Goal: Task Accomplishment & Management: Complete application form

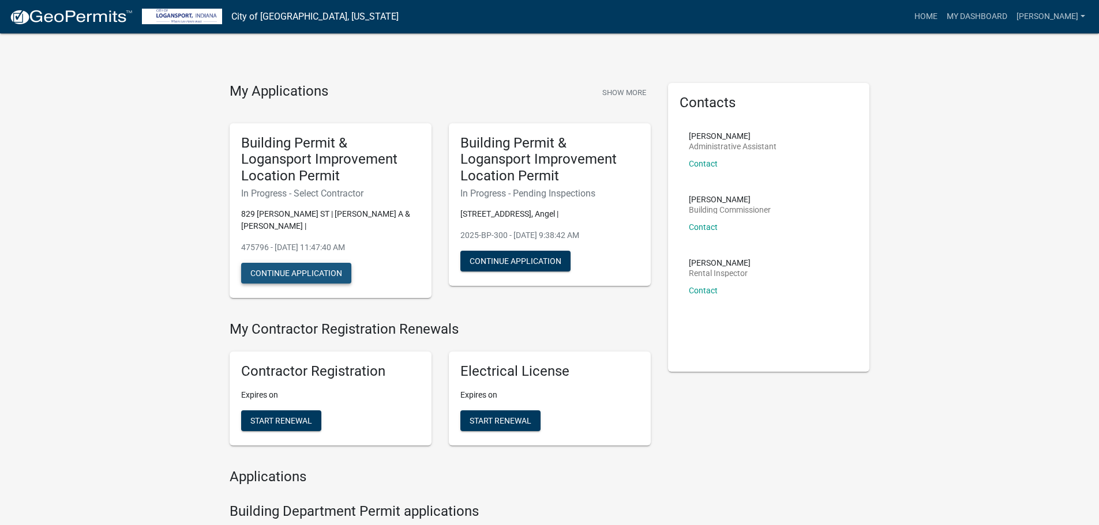
click at [273, 269] on button "Continue Application" at bounding box center [296, 273] width 110 height 21
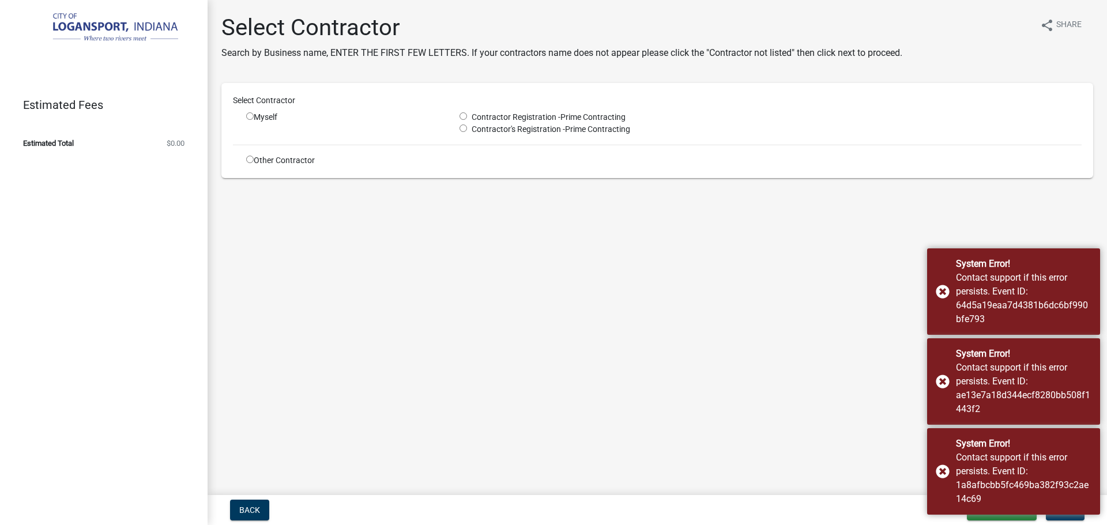
click at [251, 115] on input "radio" at bounding box center [249, 115] width 7 height 7
radio input "true"
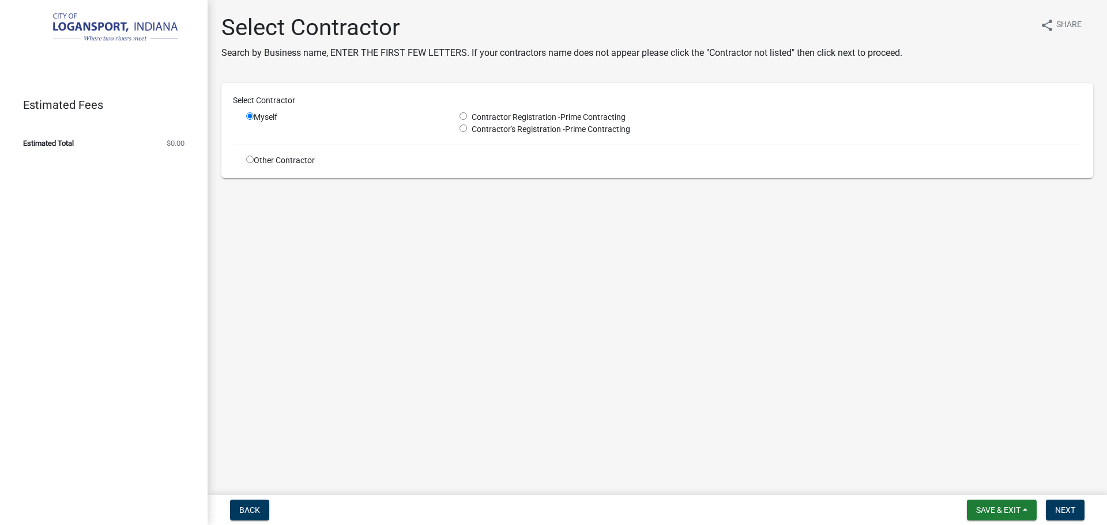
click at [465, 118] on input "radio" at bounding box center [463, 115] width 7 height 7
radio input "true"
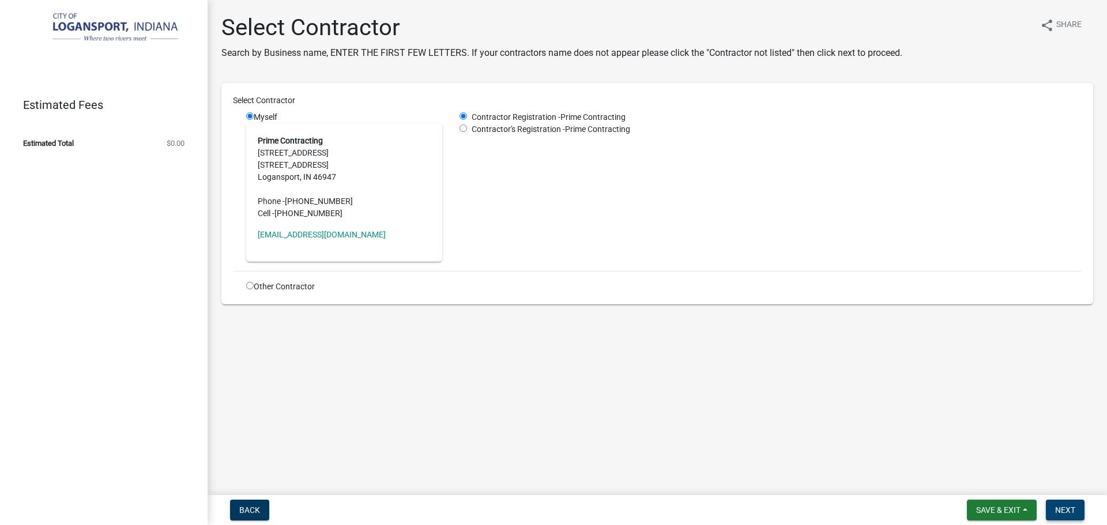
click at [1061, 512] on span "Next" at bounding box center [1065, 510] width 20 height 9
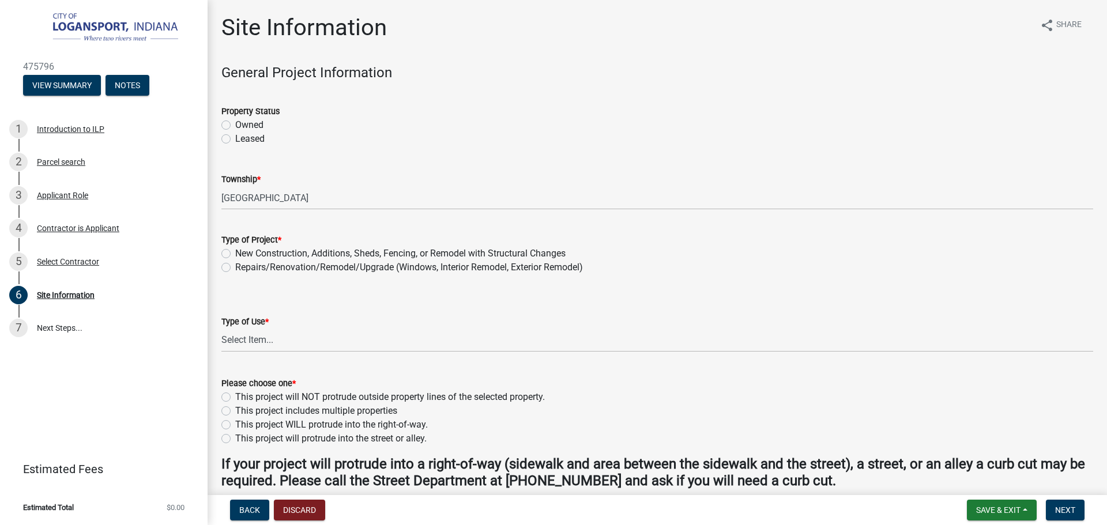
click at [235, 124] on label "Owned" at bounding box center [249, 125] width 28 height 14
click at [235, 124] on input "Owned" at bounding box center [238, 121] width 7 height 7
radio input "true"
click at [235, 268] on label "Repairs/Renovation/Remodel/Upgrade (Windows, Interior Remodel, Exterior Remodel)" at bounding box center [409, 268] width 348 height 14
click at [235, 268] on input "Repairs/Renovation/Remodel/Upgrade (Windows, Interior Remodel, Exterior Remodel)" at bounding box center [238, 264] width 7 height 7
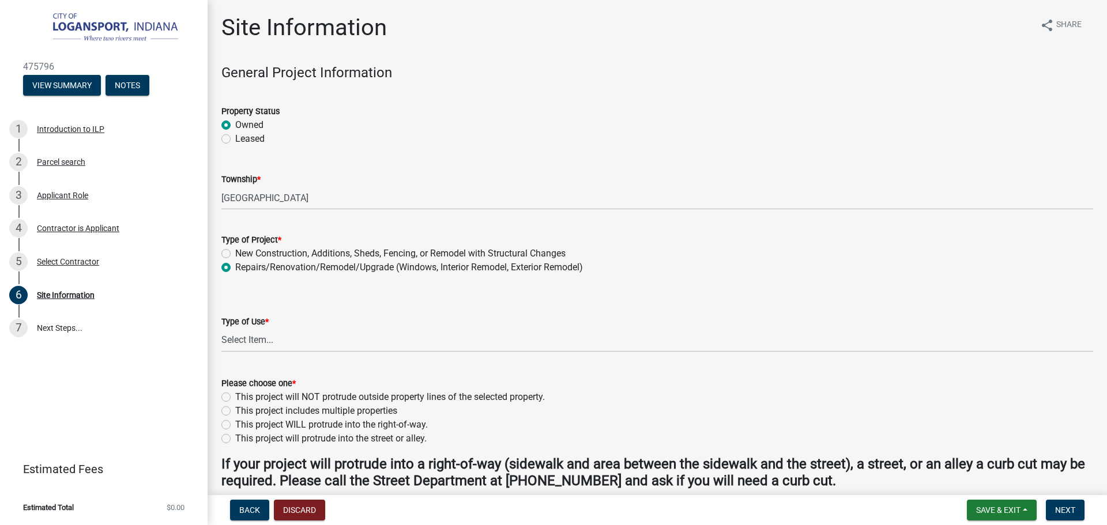
radio input "true"
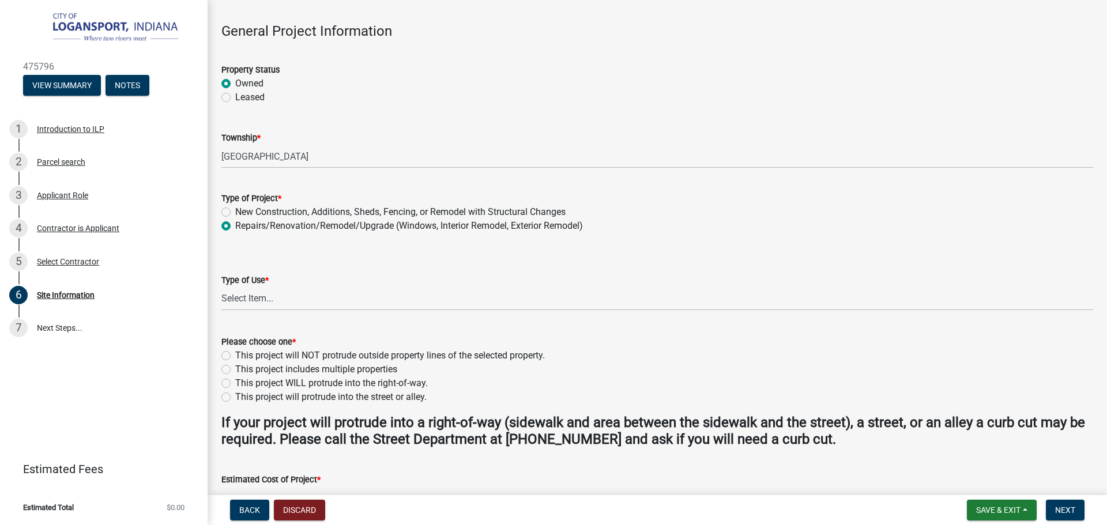
scroll to position [173, 0]
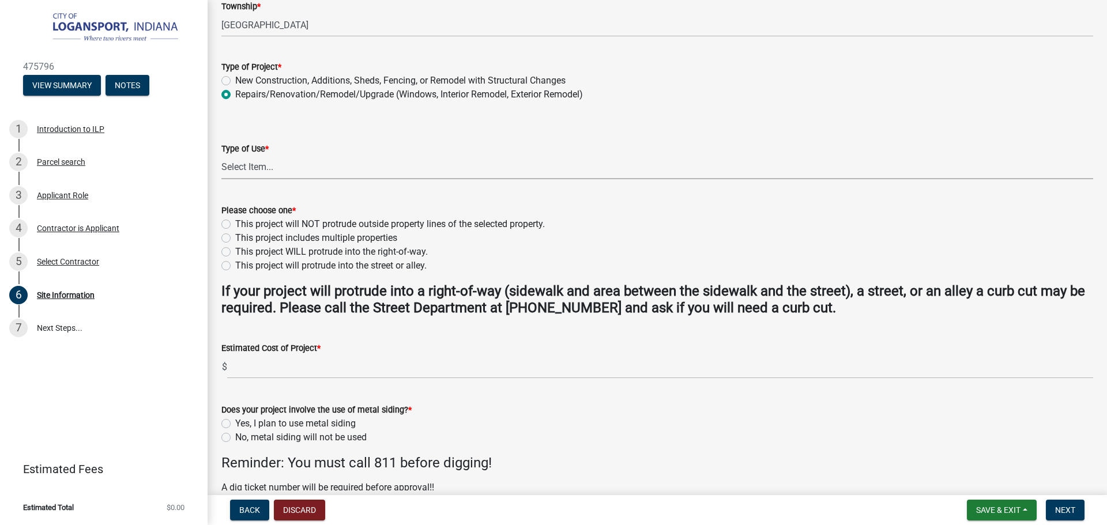
click at [228, 170] on select "Select Item... Residential Commercial/Industrial Agricultural Public/Semi Public" at bounding box center [657, 168] width 872 height 24
click at [221, 156] on select "Select Item... Residential Commercial/Industrial Agricultural Public/Semi Public" at bounding box center [657, 168] width 872 height 24
select select "62802869-e470-474a-8a4c-8dbe1ccdd5ac"
click at [235, 226] on label "This project will NOT protrude outside property lines of the selected property." at bounding box center [390, 224] width 310 height 14
click at [235, 225] on input "This project will NOT protrude outside property lines of the selected property." at bounding box center [238, 220] width 7 height 7
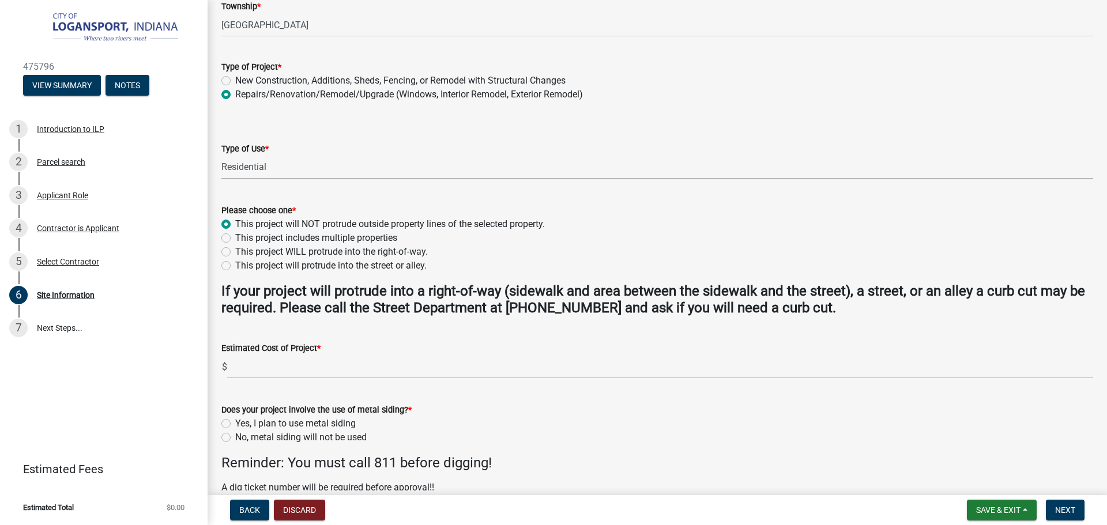
radio input "true"
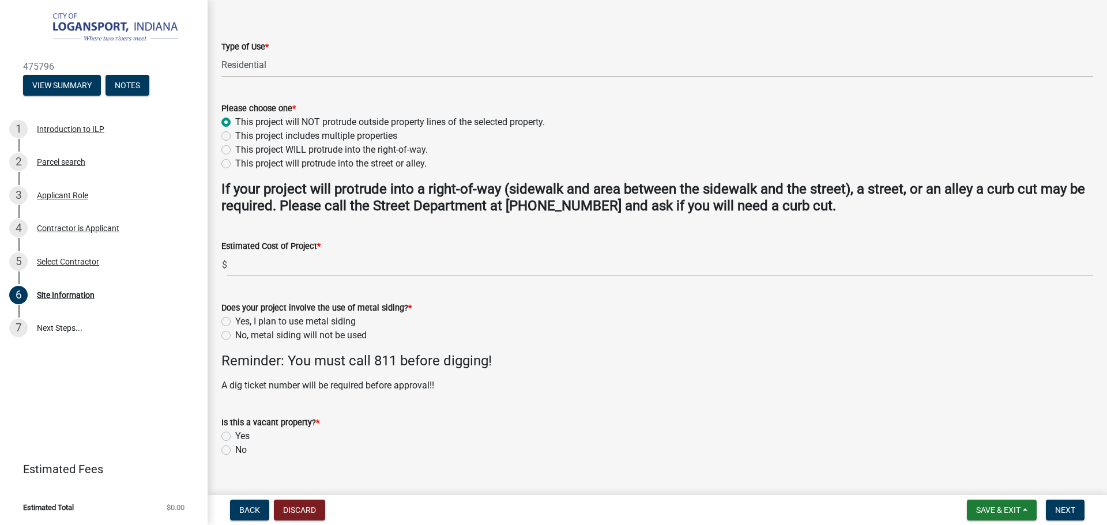
scroll to position [288, 0]
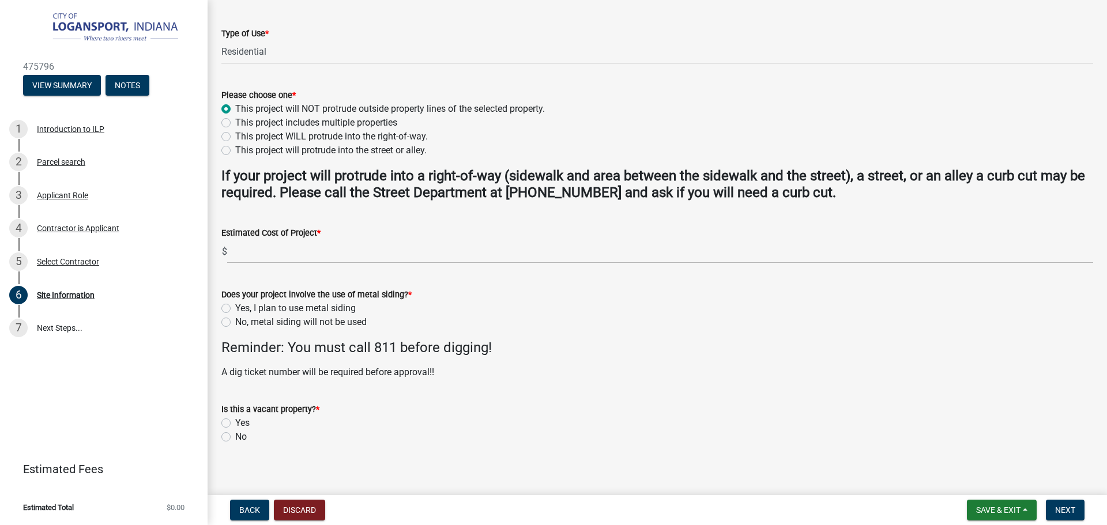
click at [235, 324] on label "No, metal siding will not be used" at bounding box center [300, 322] width 131 height 14
click at [235, 323] on input "No, metal siding will not be used" at bounding box center [238, 318] width 7 height 7
radio input "true"
click at [235, 439] on label "No" at bounding box center [241, 437] width 12 height 14
click at [235, 438] on input "No" at bounding box center [238, 433] width 7 height 7
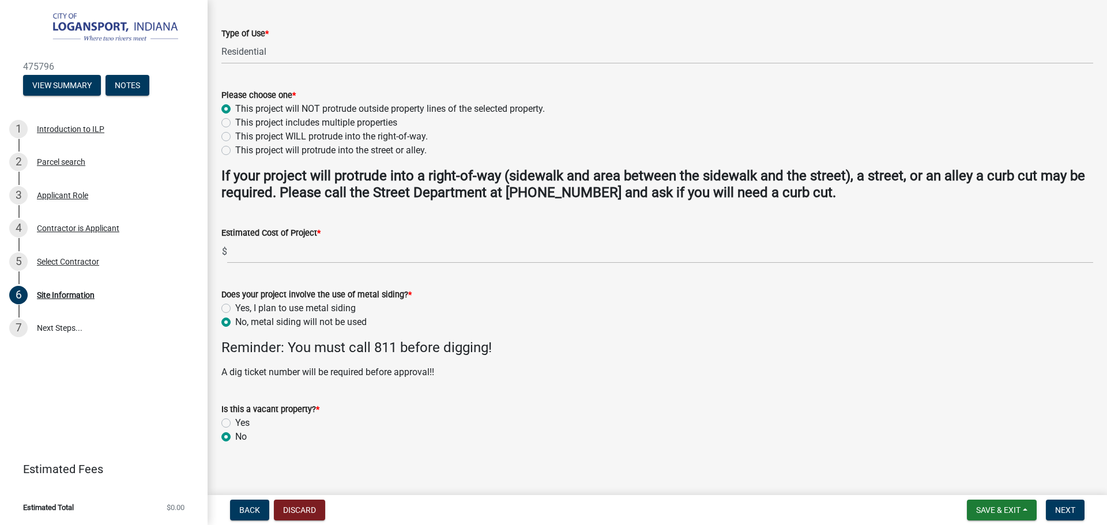
radio input "true"
